Goal: Information Seeking & Learning: Learn about a topic

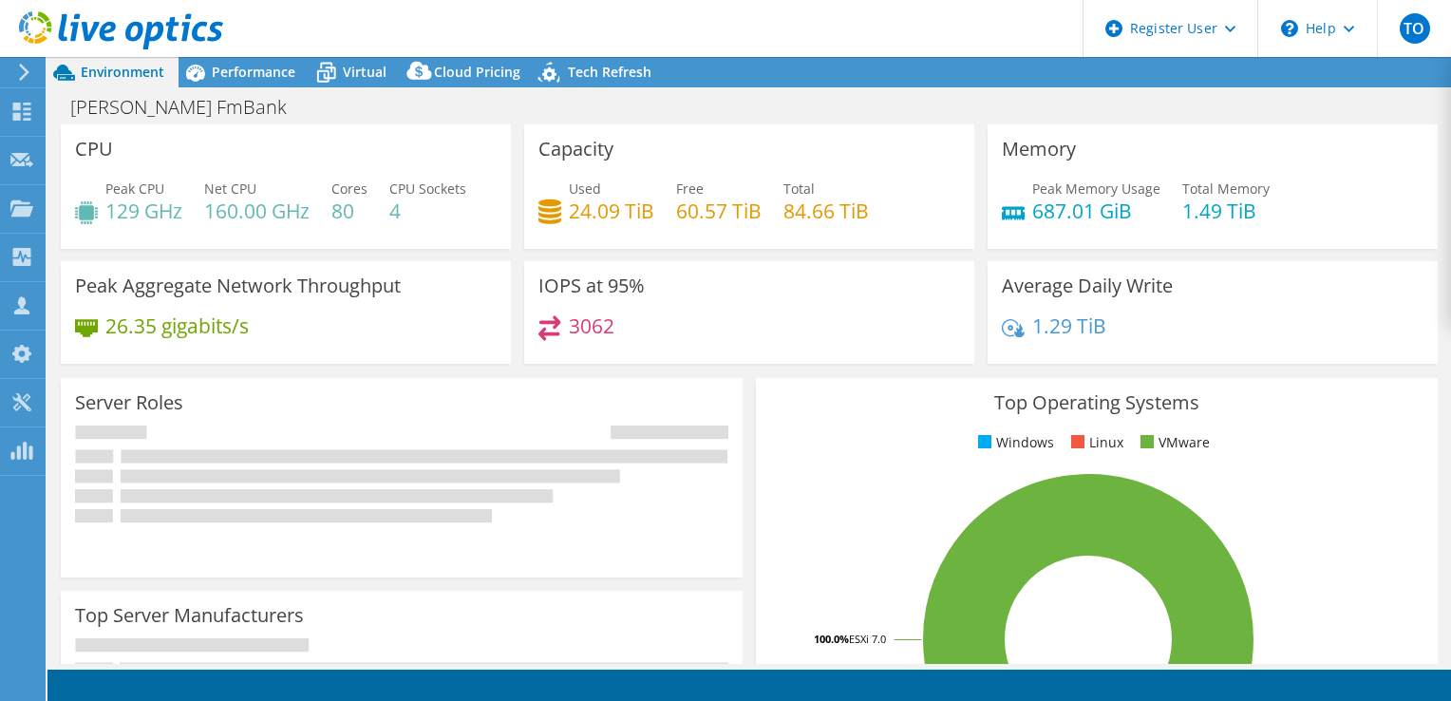
select select "USD"
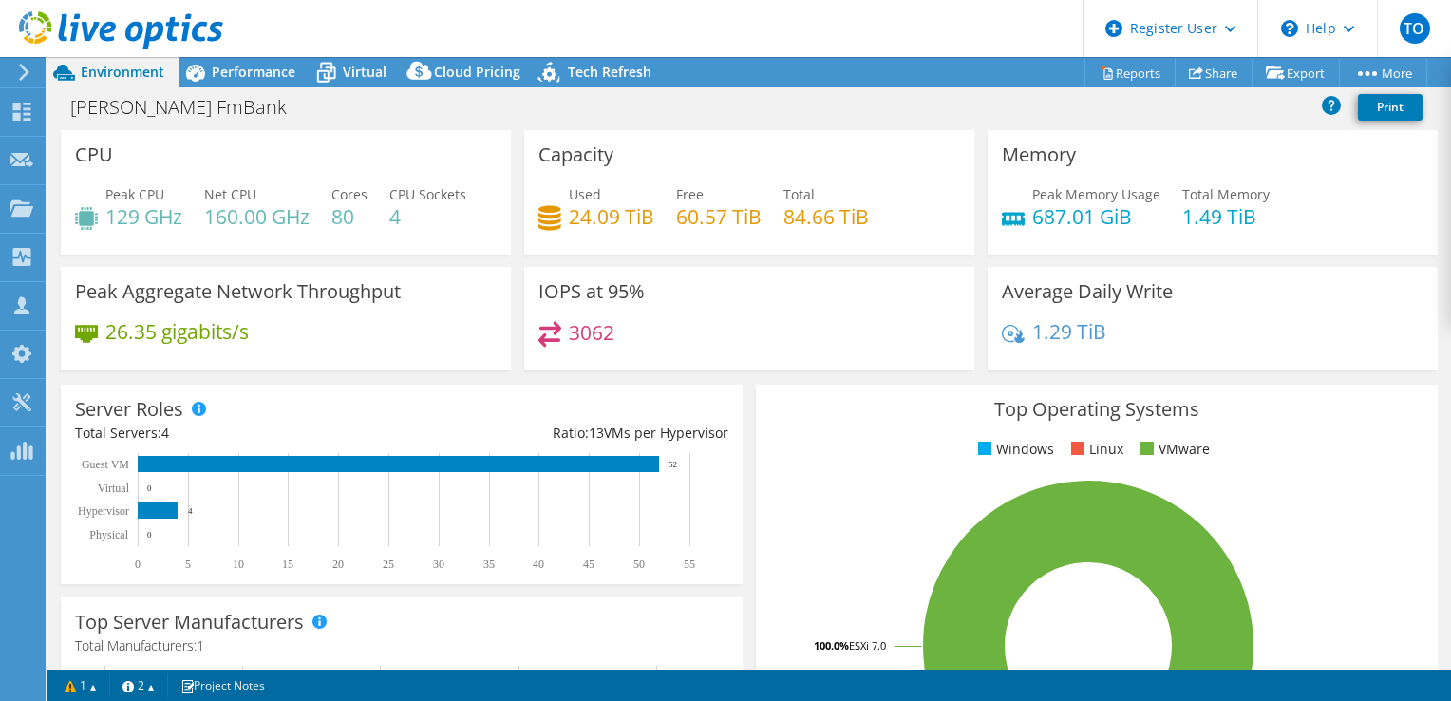
click at [252, 87] on div "[PERSON_NAME] FmBank Print" at bounding box center [749, 108] width 1404 height 43
click at [237, 82] on div "Performance" at bounding box center [244, 72] width 131 height 30
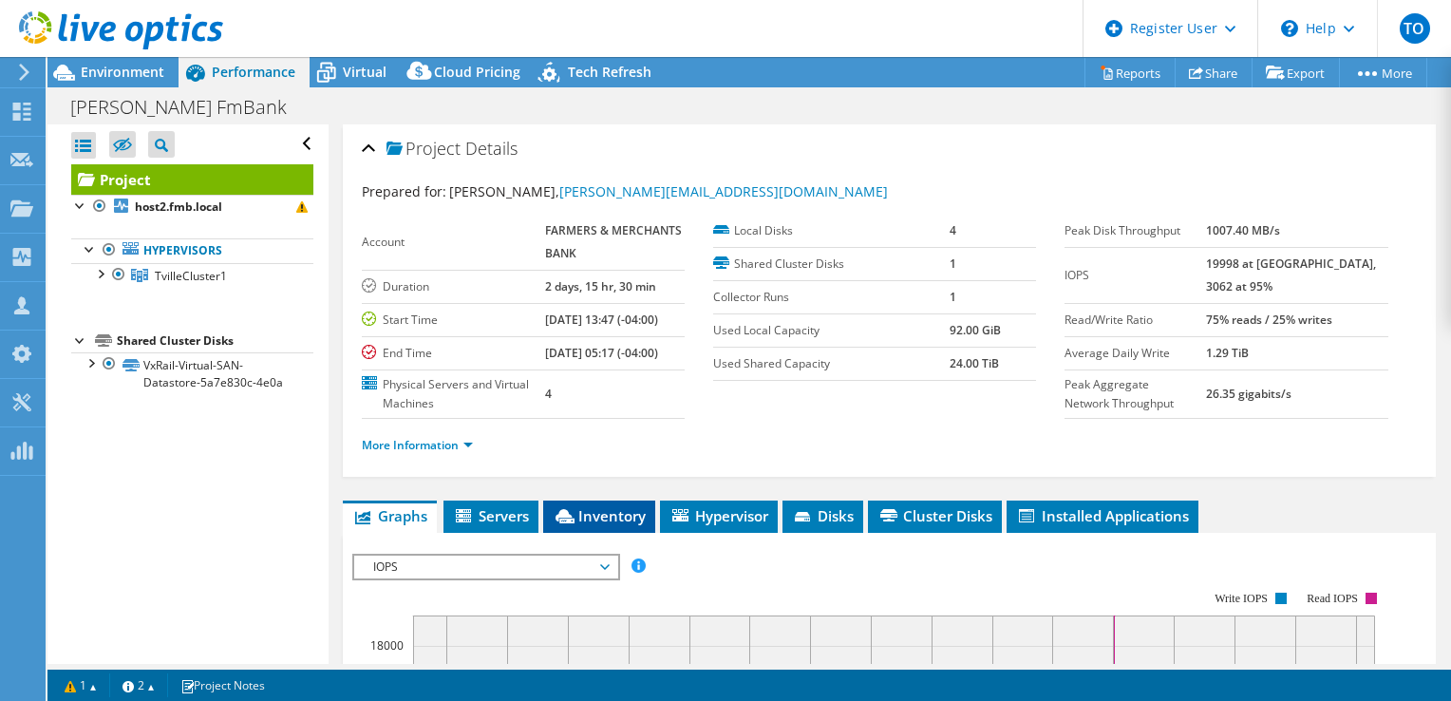
click at [592, 525] on span "Inventory" at bounding box center [599, 515] width 93 height 19
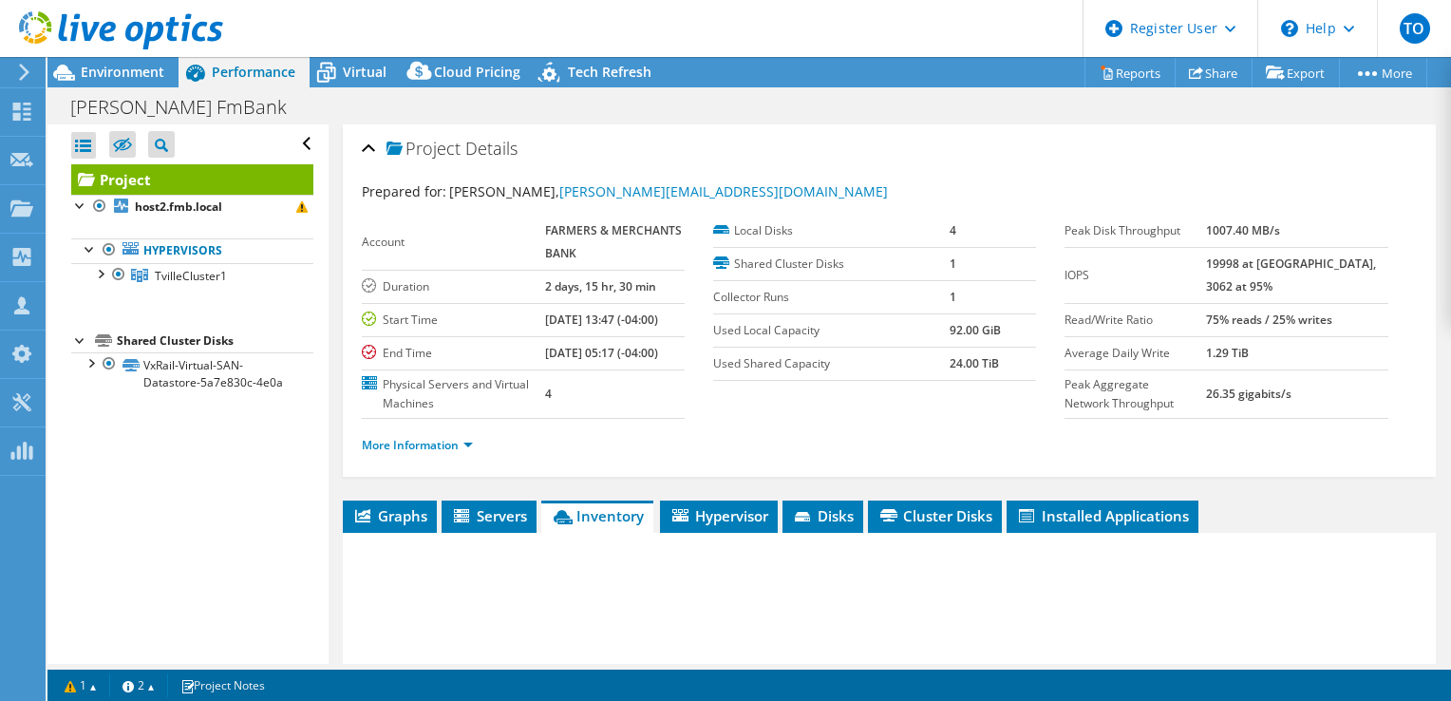
scroll to position [388, 0]
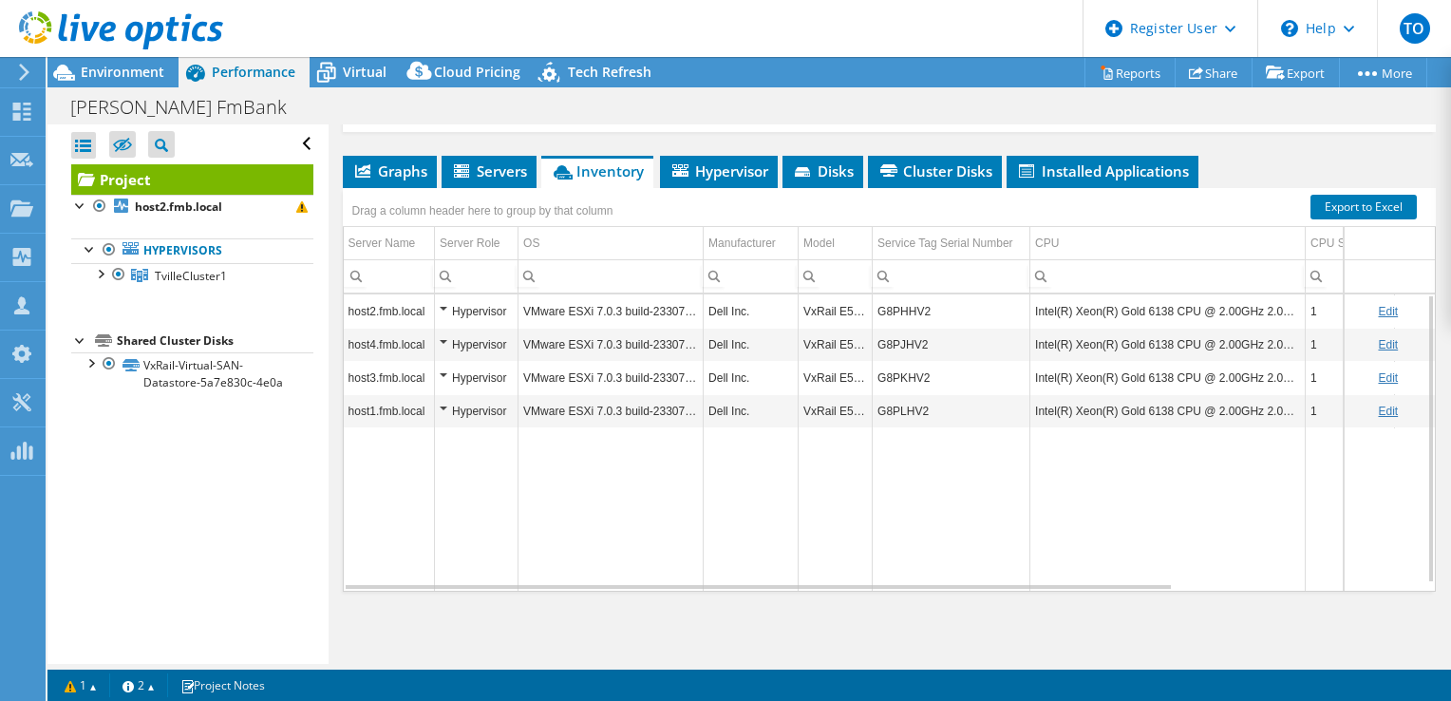
drag, startPoint x: 743, startPoint y: 579, endPoint x: 786, endPoint y: 579, distance: 42.7
click at [786, 579] on td "Data grid" at bounding box center [751, 508] width 95 height 163
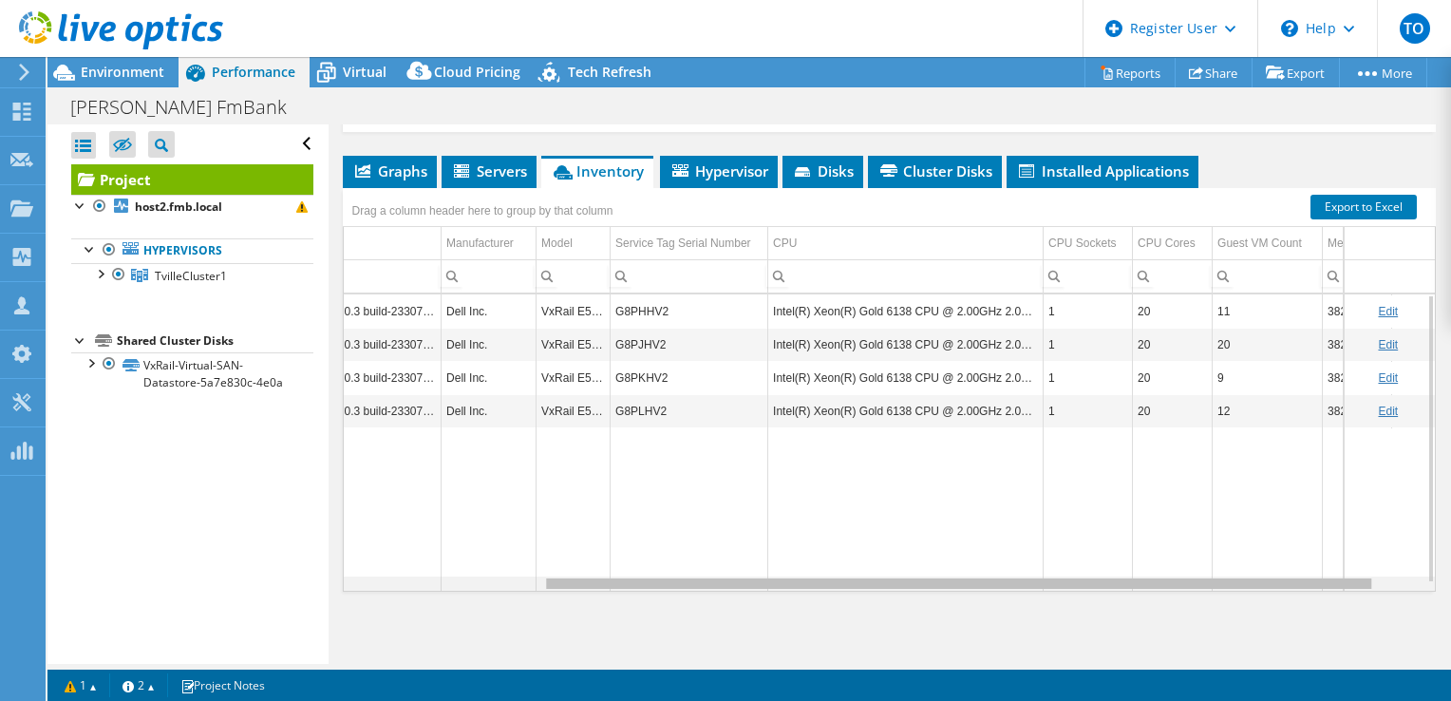
scroll to position [0, 264]
drag, startPoint x: 797, startPoint y: 589, endPoint x: 1024, endPoint y: 587, distance: 227.0
click at [1024, 587] on body "TO Dell User Tofi Oladipo [EMAIL_ADDRESS][PERSON_NAME][DOMAIN_NAME] Dell My Pro…" at bounding box center [725, 350] width 1451 height 701
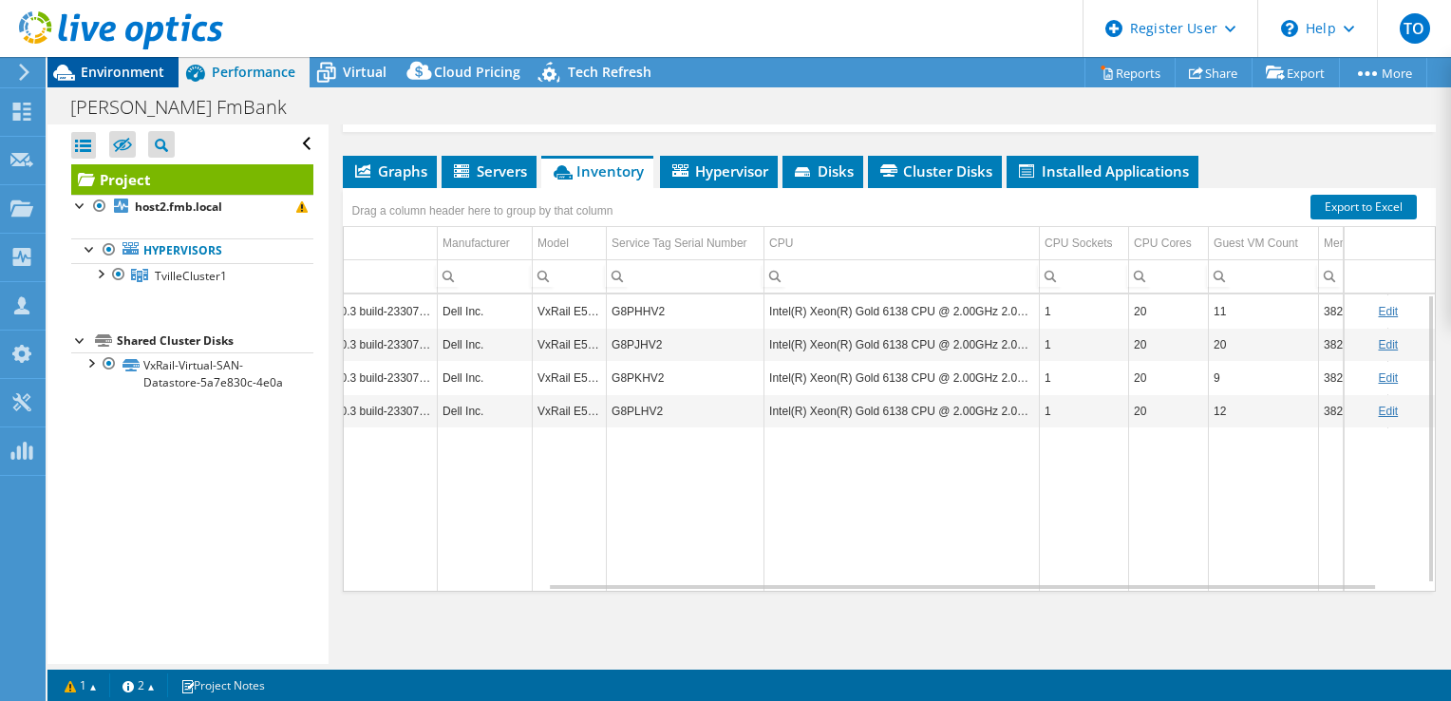
click at [112, 70] on span "Environment" at bounding box center [123, 72] width 84 height 18
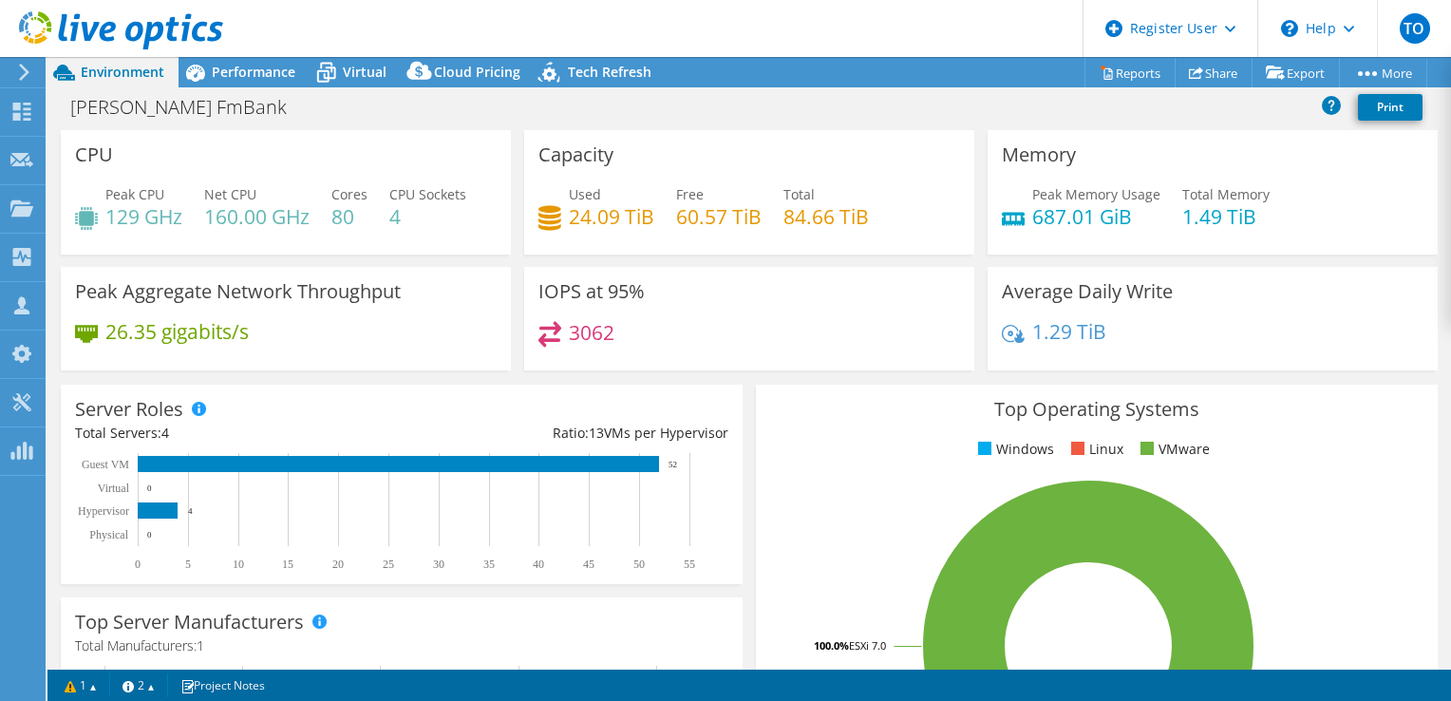
click at [218, 56] on div at bounding box center [111, 32] width 223 height 64
click at [224, 72] on span "Performance" at bounding box center [254, 72] width 84 height 18
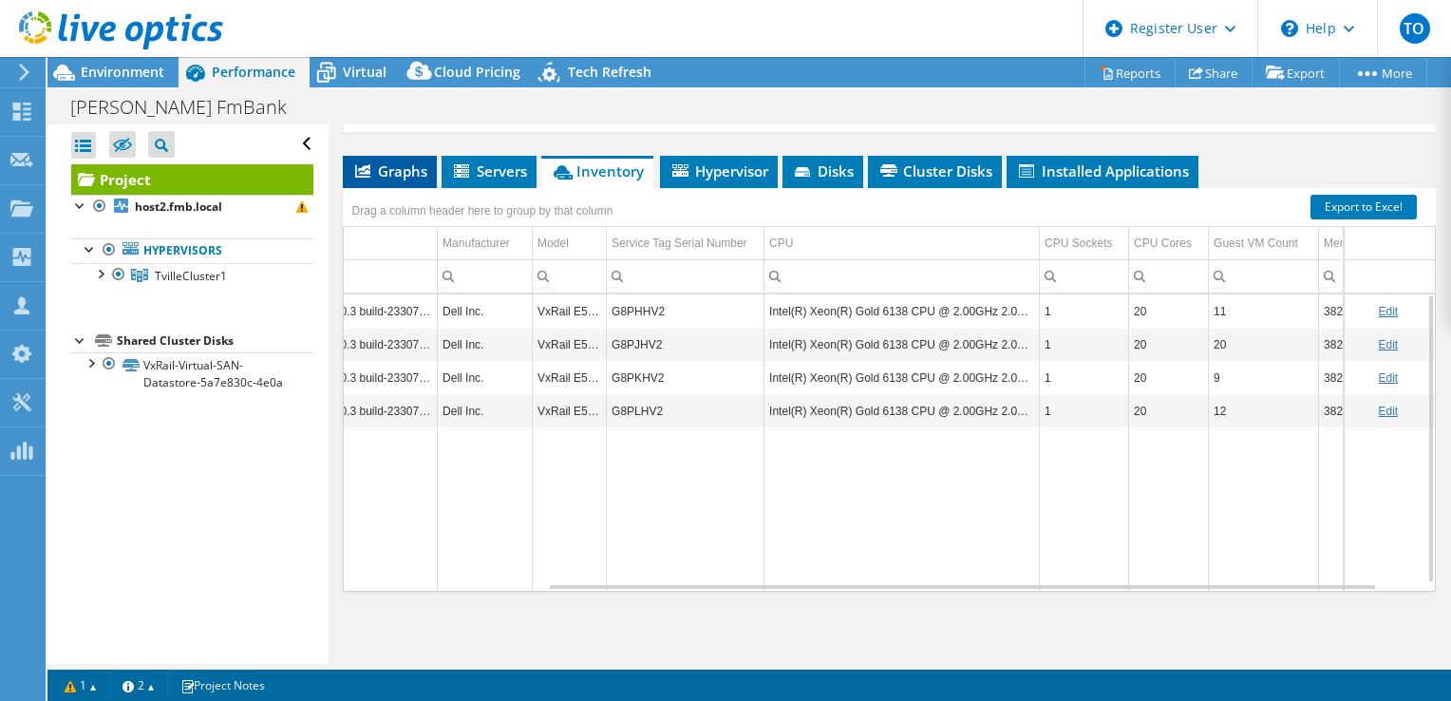
click at [411, 173] on span "Graphs" at bounding box center [389, 170] width 75 height 19
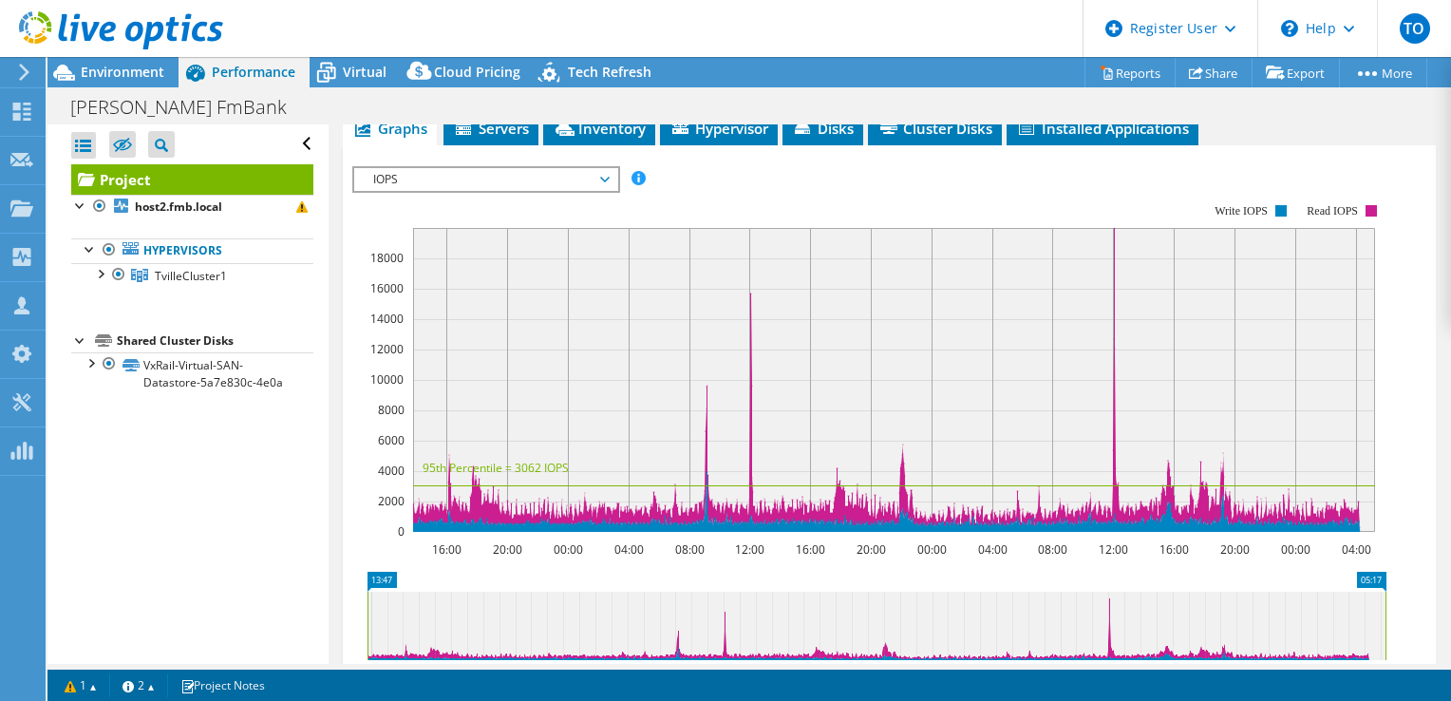
click at [441, 191] on span "IOPS" at bounding box center [486, 179] width 244 height 23
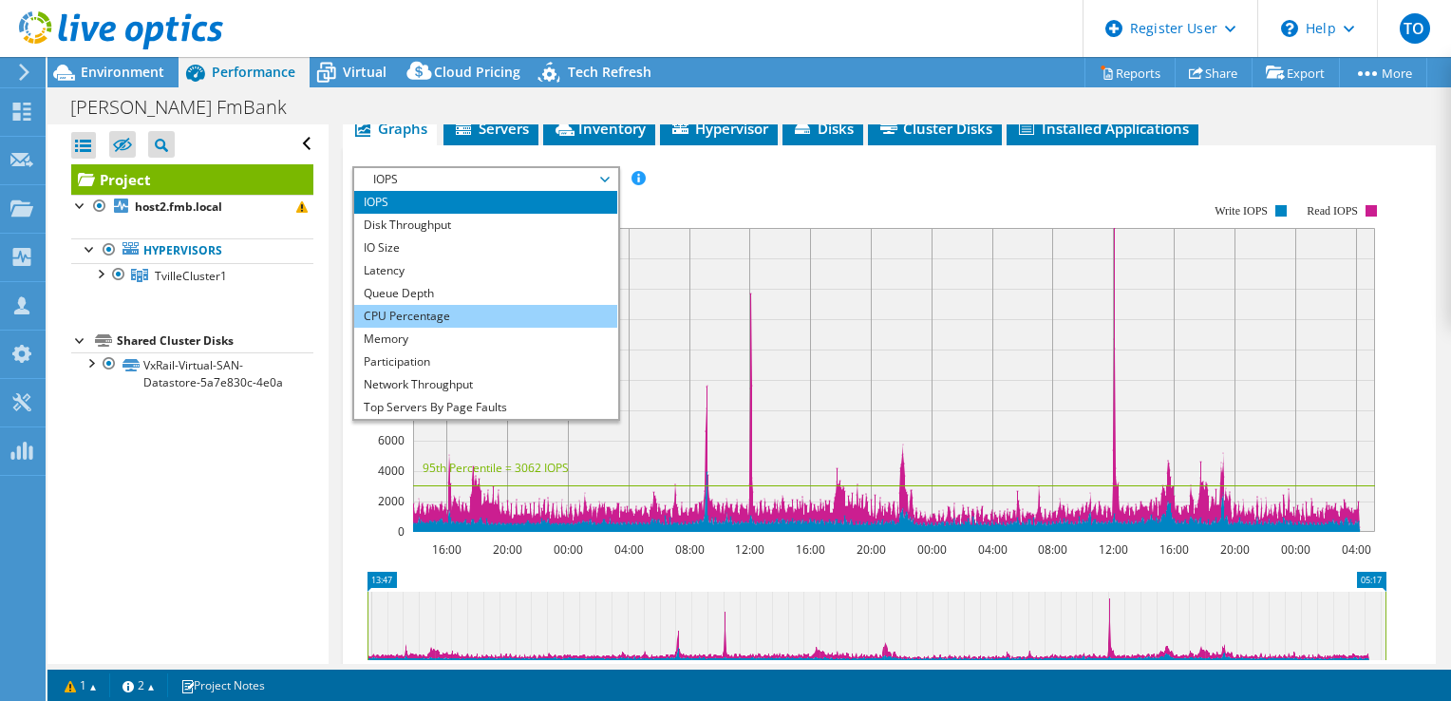
click at [483, 328] on li "CPU Percentage" at bounding box center [485, 316] width 263 height 23
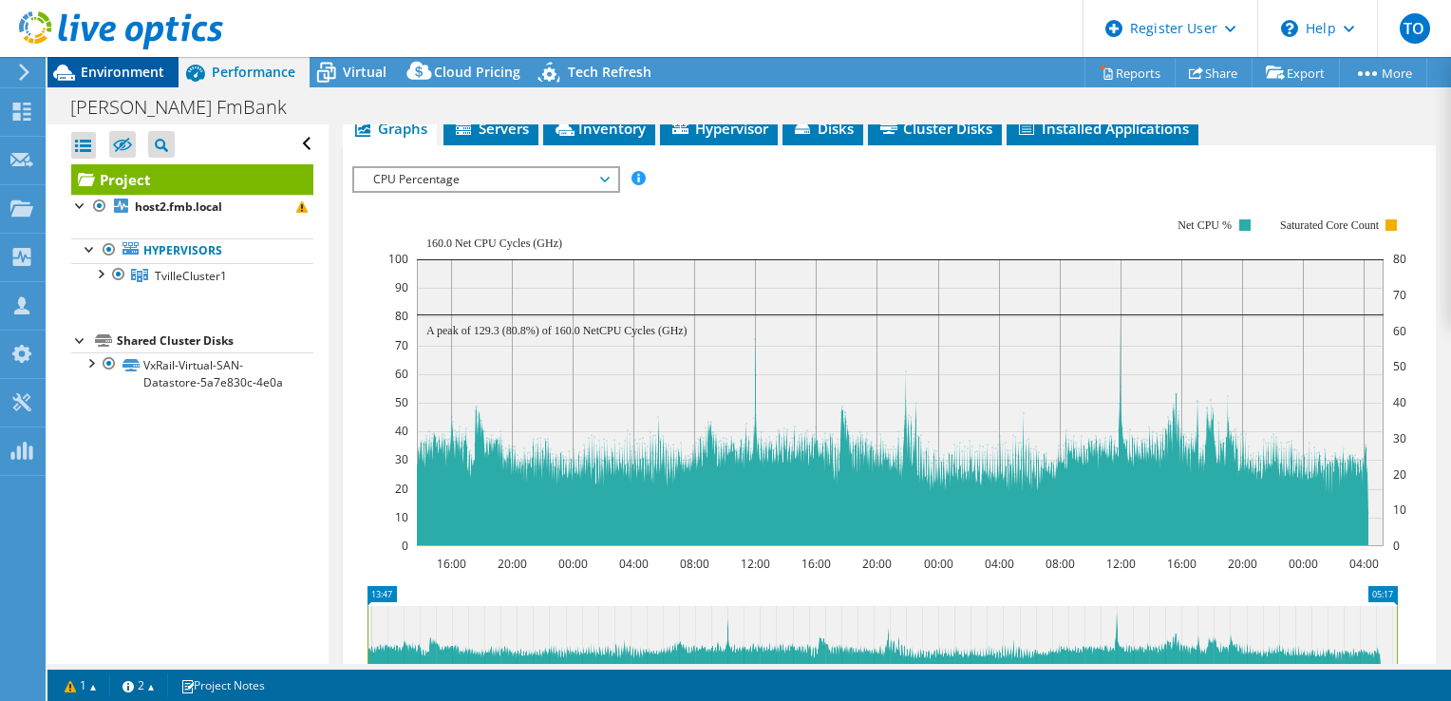
click at [102, 80] on span "Environment" at bounding box center [123, 72] width 84 height 18
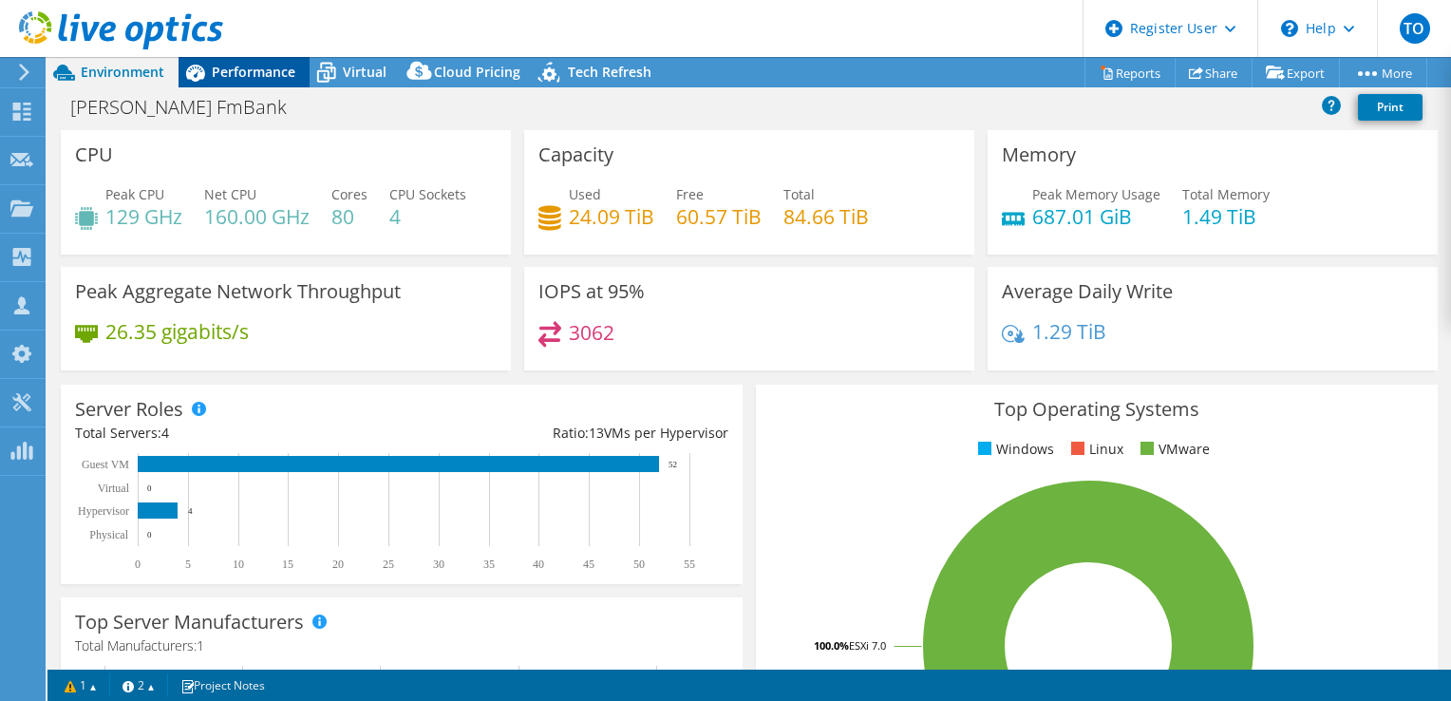
click at [289, 74] on span "Performance" at bounding box center [254, 72] width 84 height 18
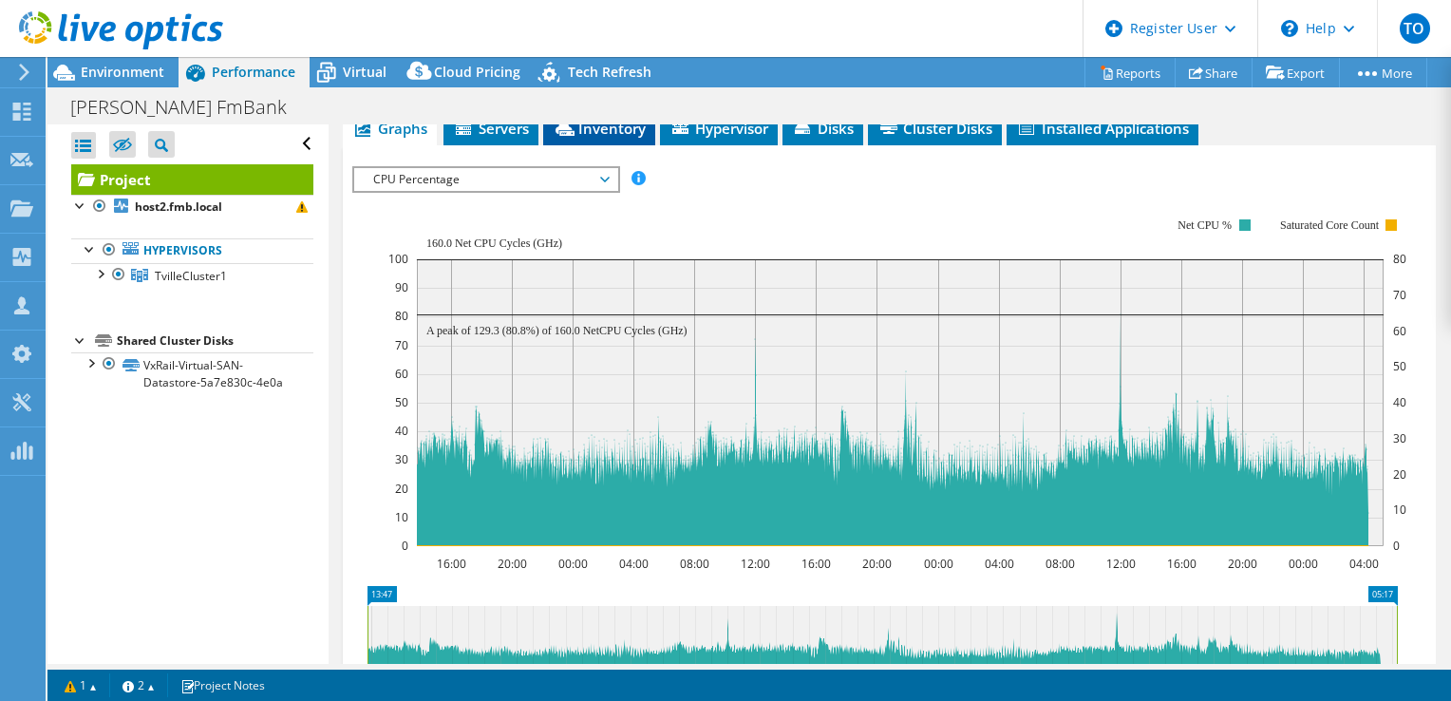
click at [650, 145] on li "Inventory" at bounding box center [599, 129] width 112 height 32
